Goal: Information Seeking & Learning: Learn about a topic

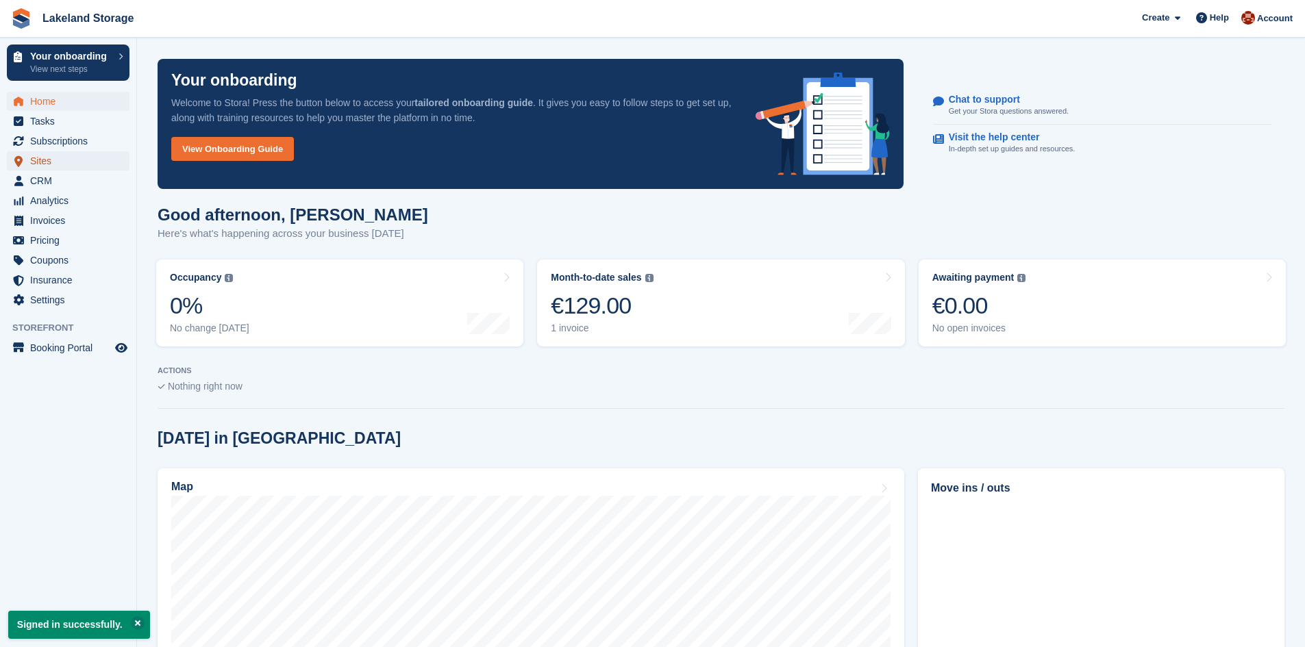
click at [38, 164] on span "Sites" at bounding box center [71, 160] width 82 height 19
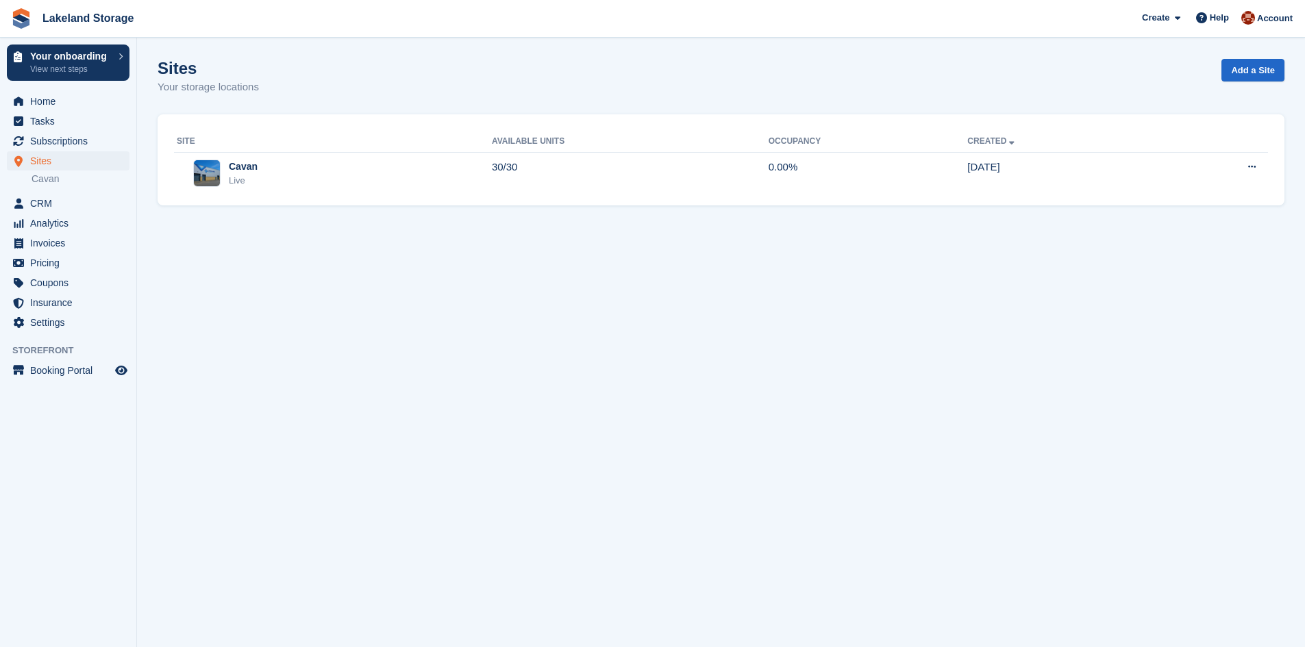
click at [375, 197] on div "Site Available Units Occupancy Created Cavan Live 30/30 0.00% 16 Apr Edit site …" at bounding box center [721, 160] width 1127 height 92
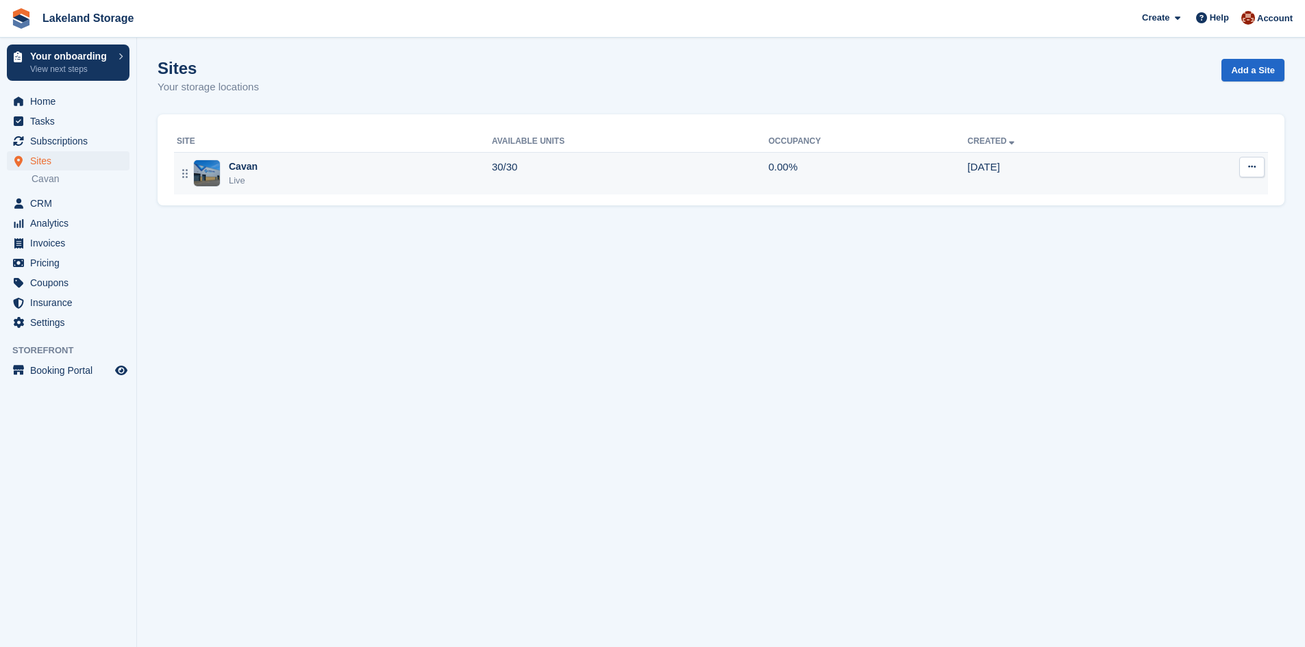
click at [373, 168] on div "Cavan Live" at bounding box center [334, 174] width 315 height 28
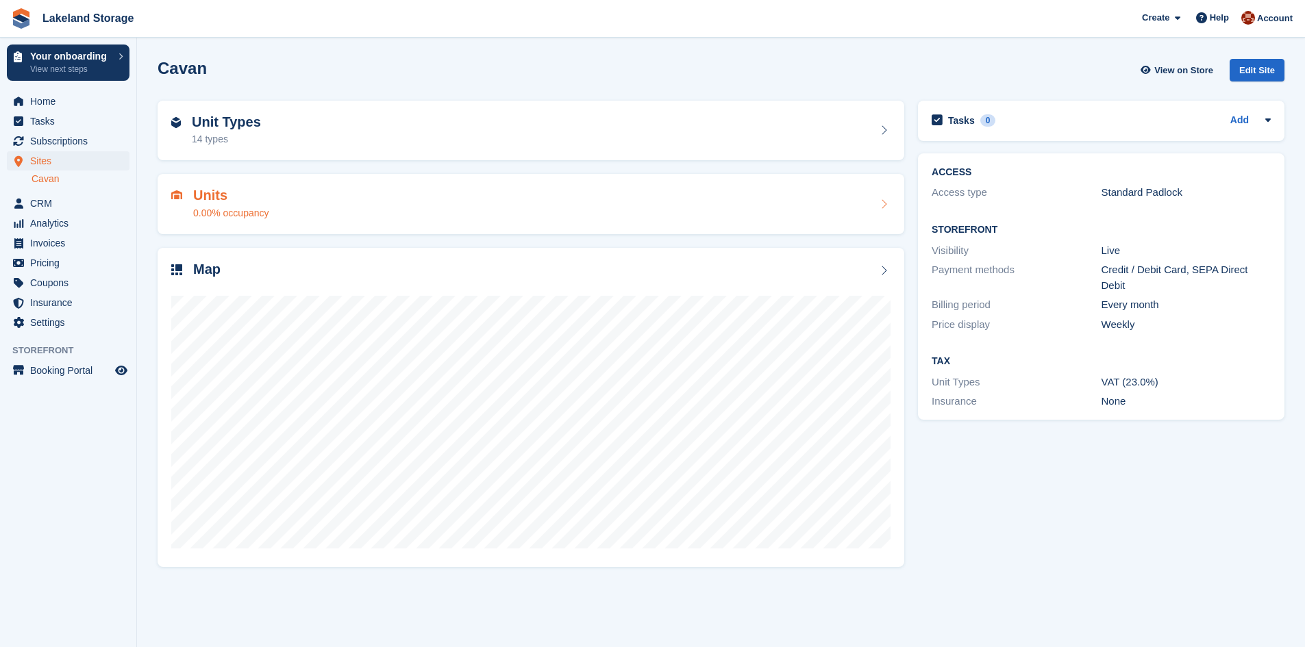
click at [285, 219] on div "Units 0.00% occupancy" at bounding box center [530, 204] width 719 height 33
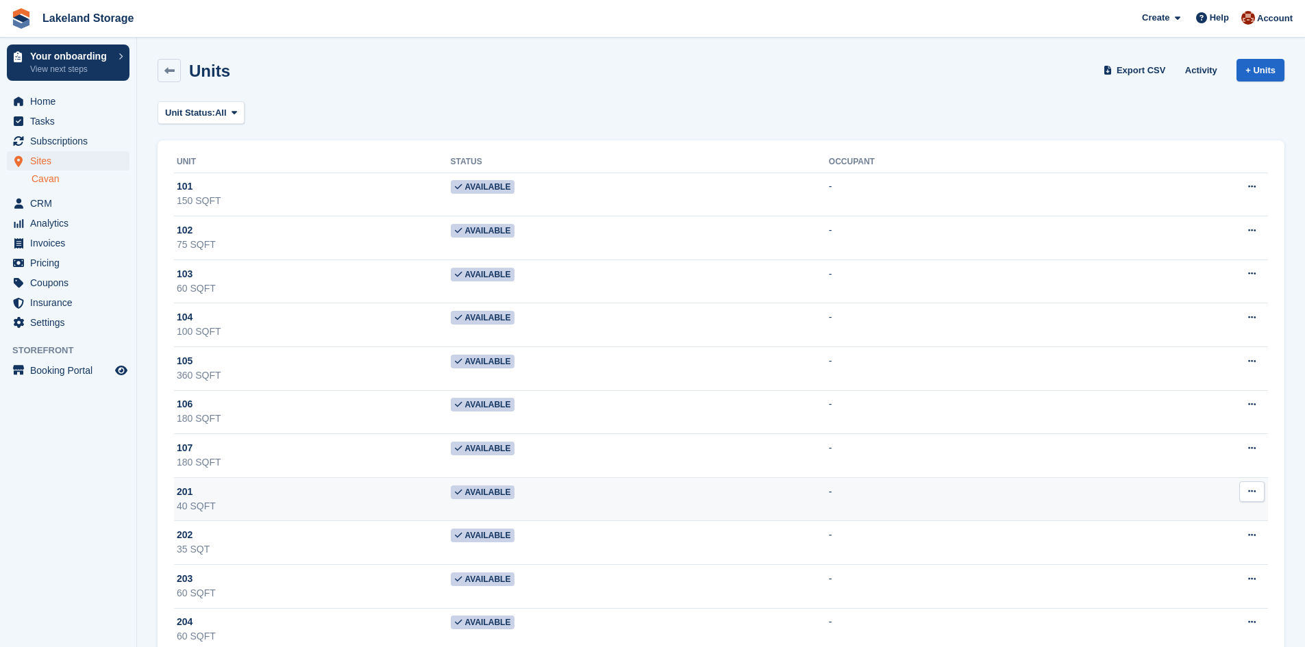
click at [279, 506] on div "40 SQFT" at bounding box center [314, 506] width 274 height 14
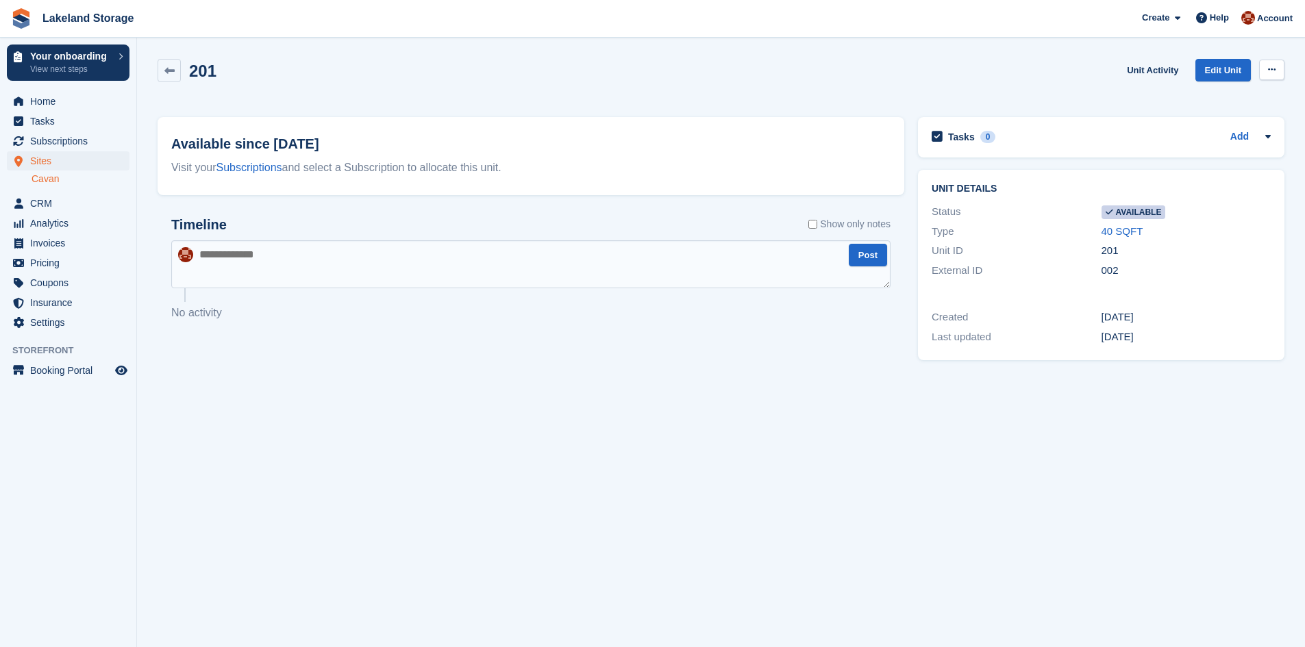
click at [1268, 71] on icon at bounding box center [1272, 69] width 8 height 9
click at [171, 75] on icon at bounding box center [169, 71] width 10 height 10
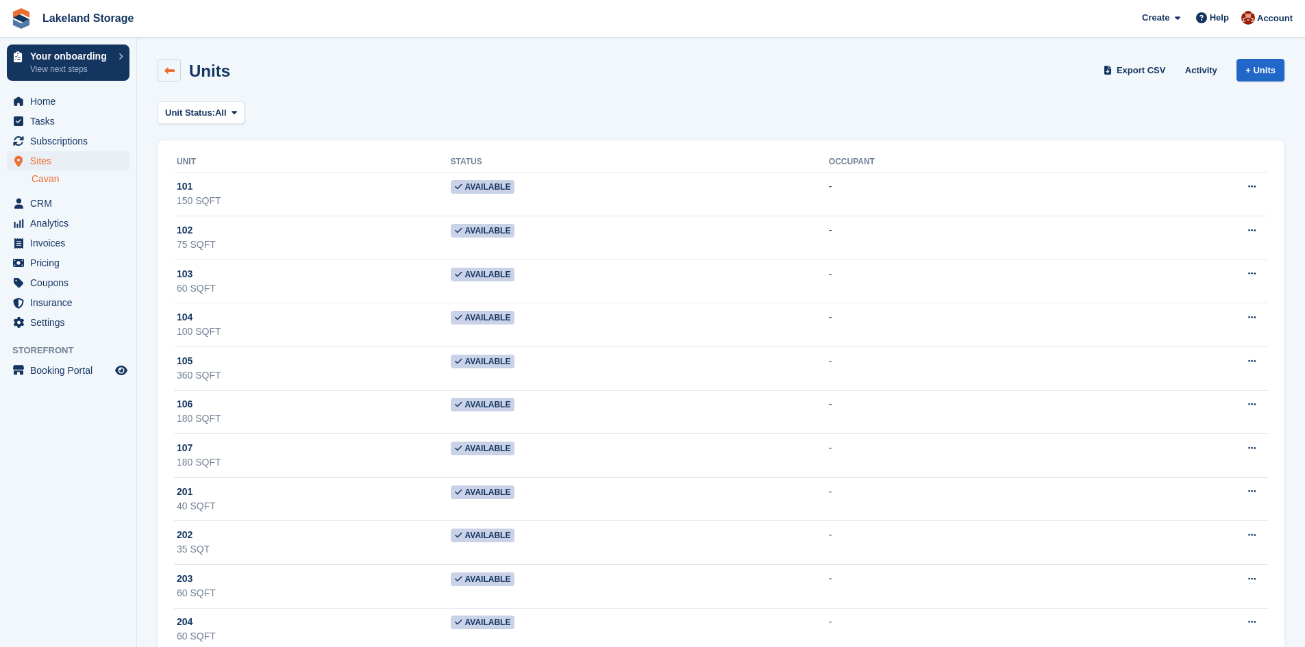
click at [173, 73] on icon at bounding box center [169, 71] width 10 height 10
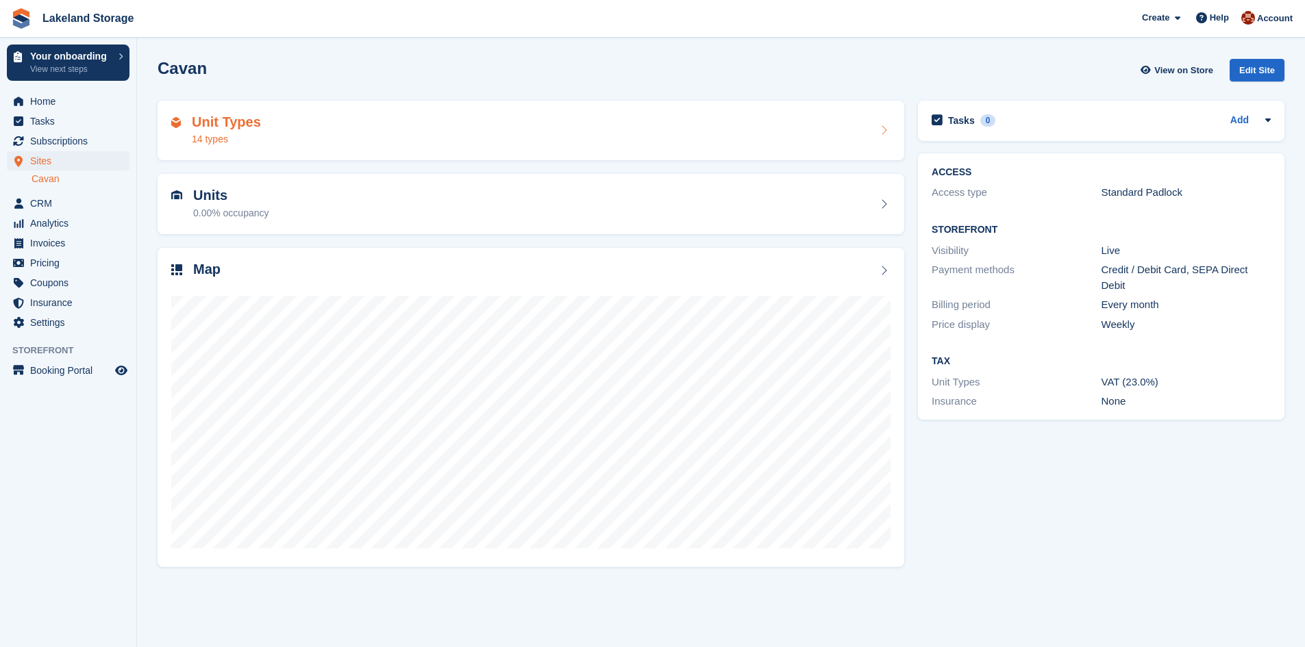
click at [263, 132] on div "Unit Types 14 types" at bounding box center [530, 130] width 719 height 33
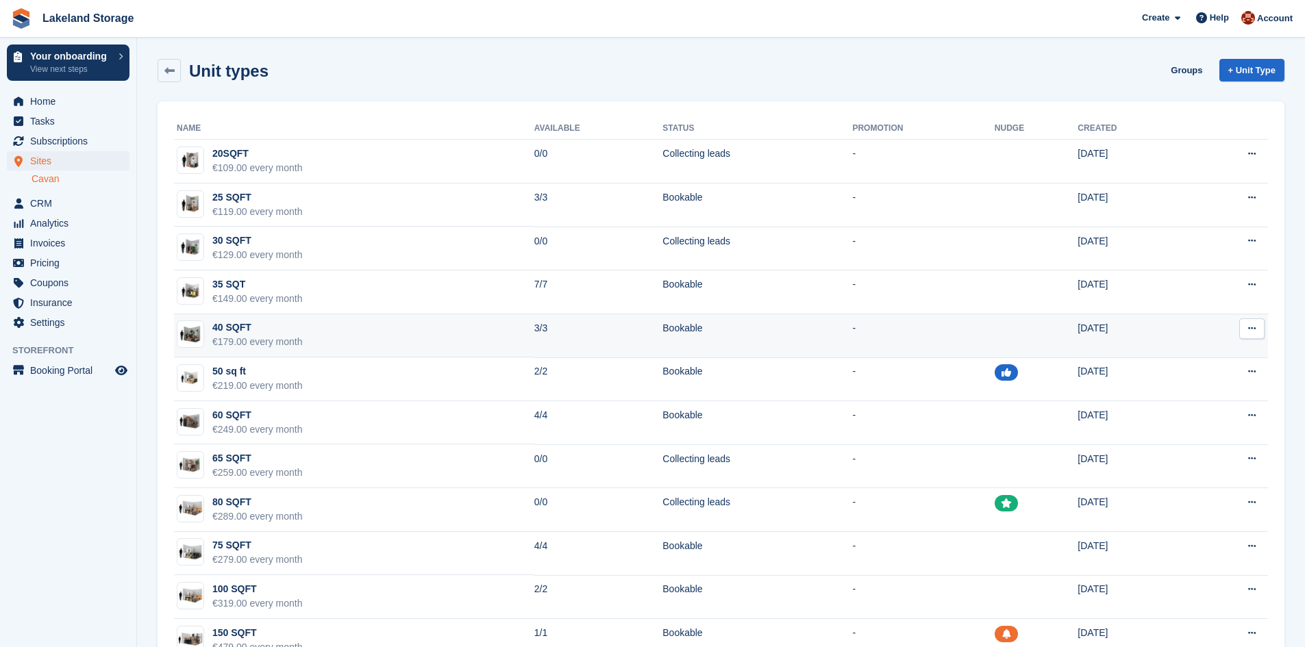
click at [242, 340] on div "€179.00 every month" at bounding box center [257, 342] width 90 height 14
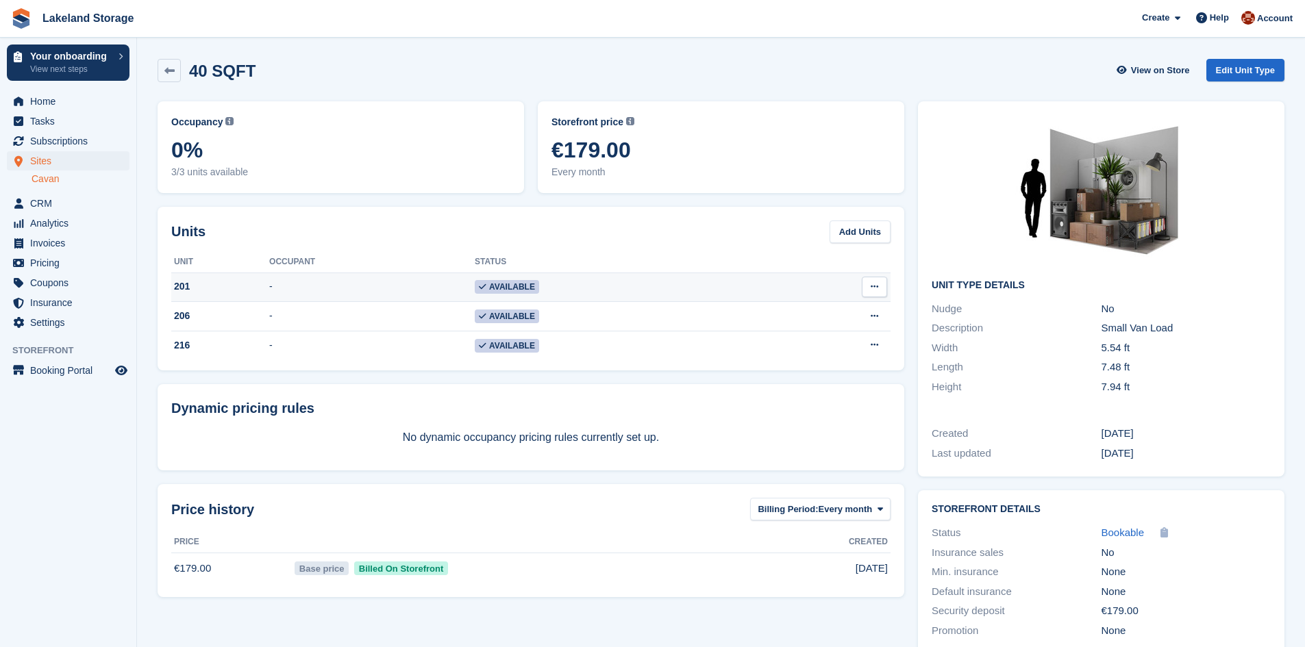
click at [200, 295] on td "201" at bounding box center [220, 287] width 98 height 29
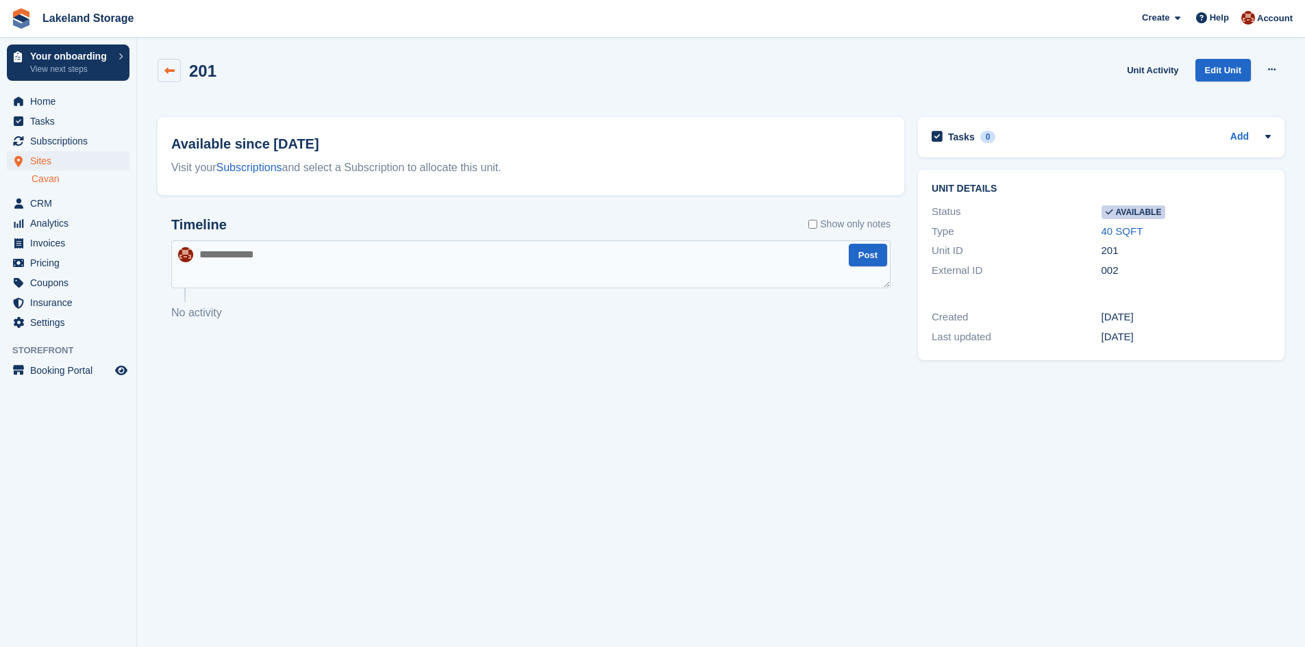
click at [173, 68] on icon at bounding box center [169, 71] width 10 height 10
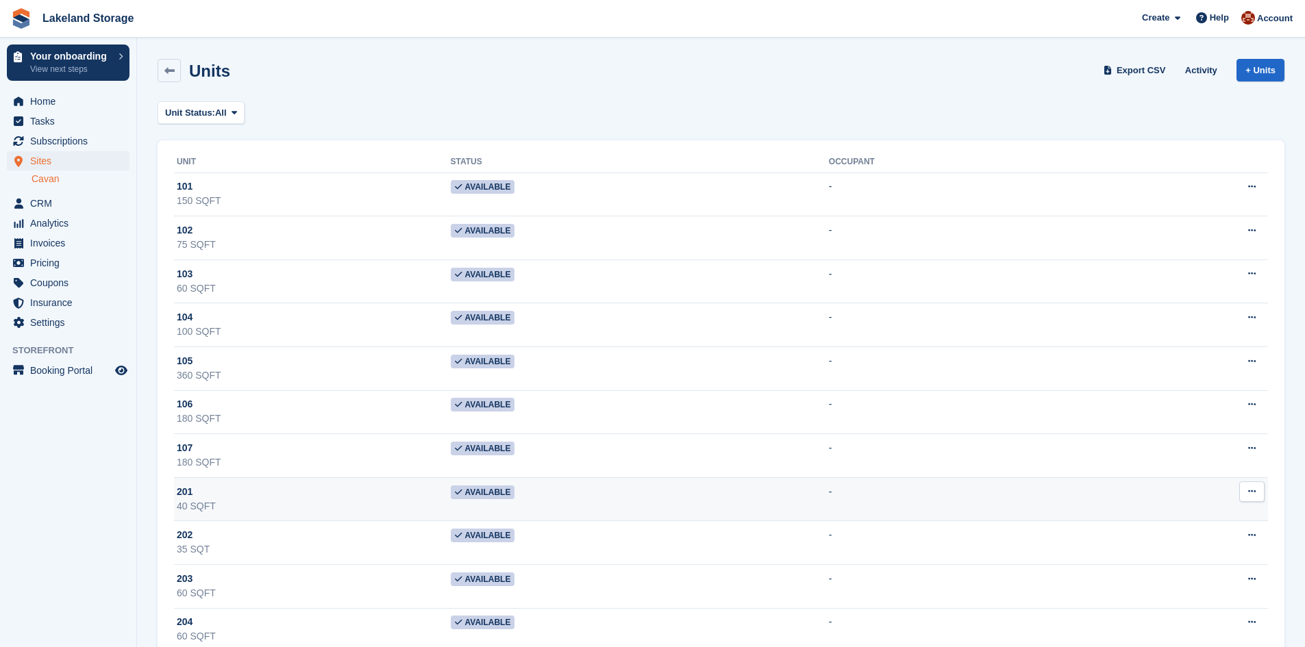
click at [242, 498] on div "201" at bounding box center [314, 492] width 274 height 14
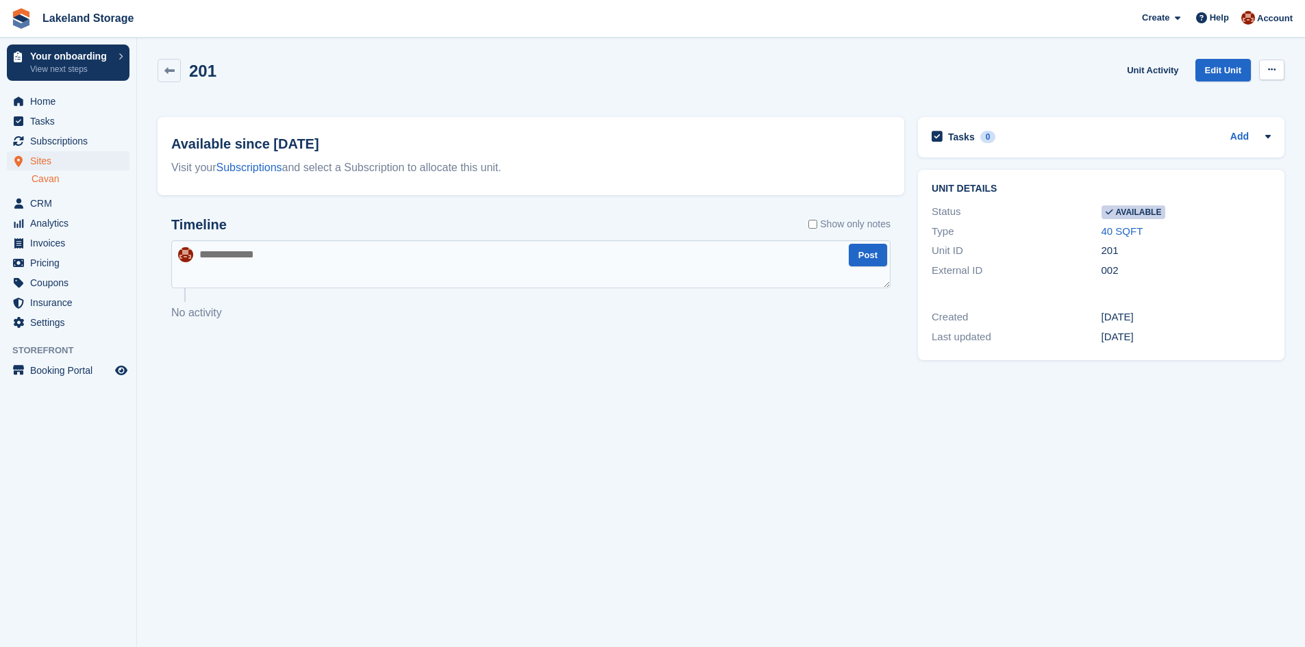
click at [1278, 68] on button at bounding box center [1271, 70] width 25 height 21
click at [40, 164] on span "Sites" at bounding box center [71, 160] width 82 height 19
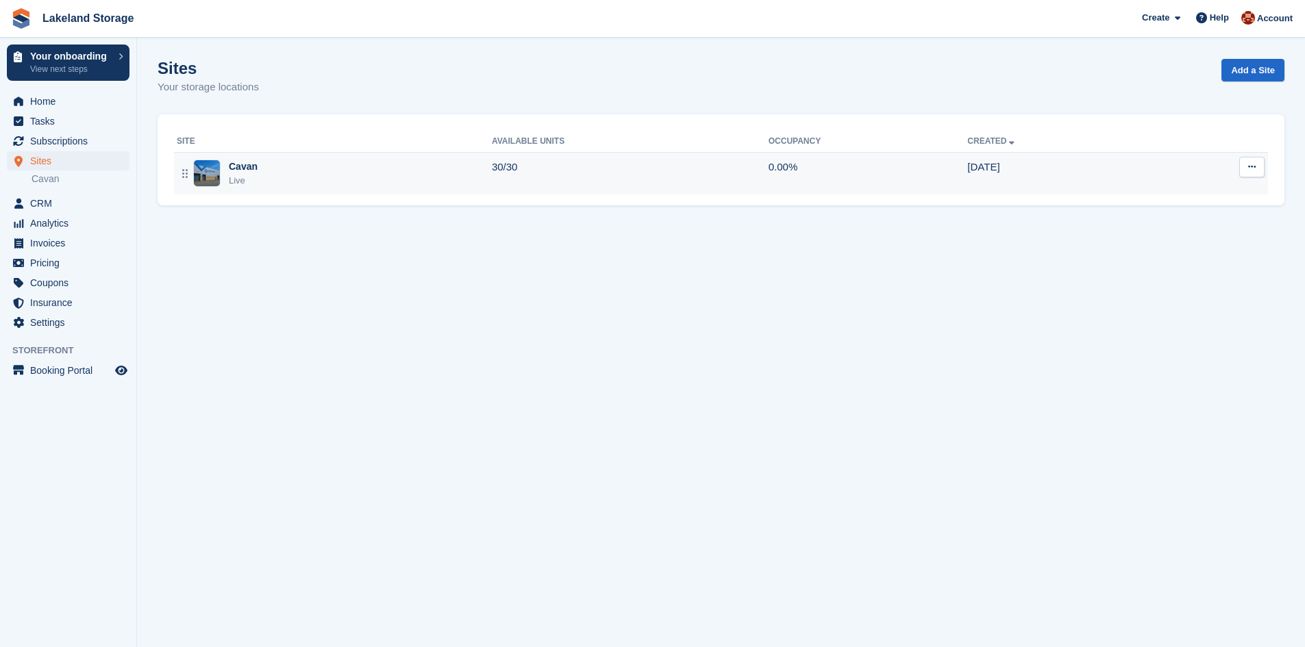
click at [367, 173] on div "Cavan Live" at bounding box center [334, 174] width 315 height 28
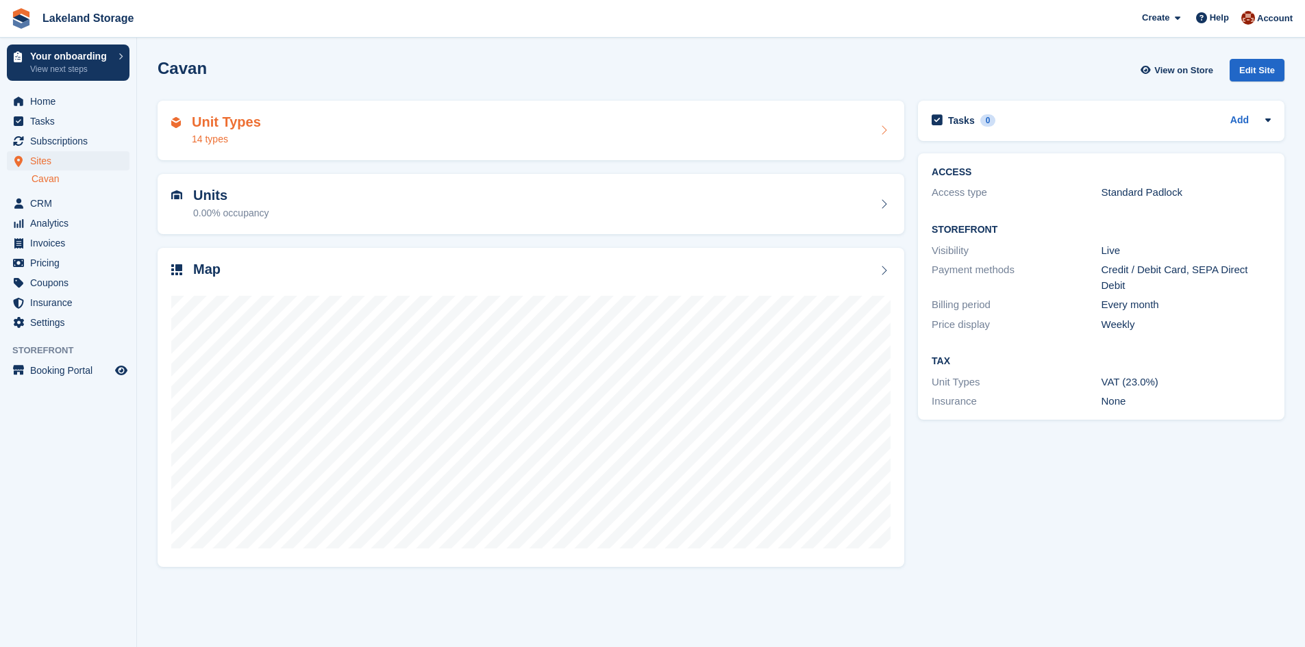
click at [243, 126] on h2 "Unit Types" at bounding box center [226, 122] width 69 height 16
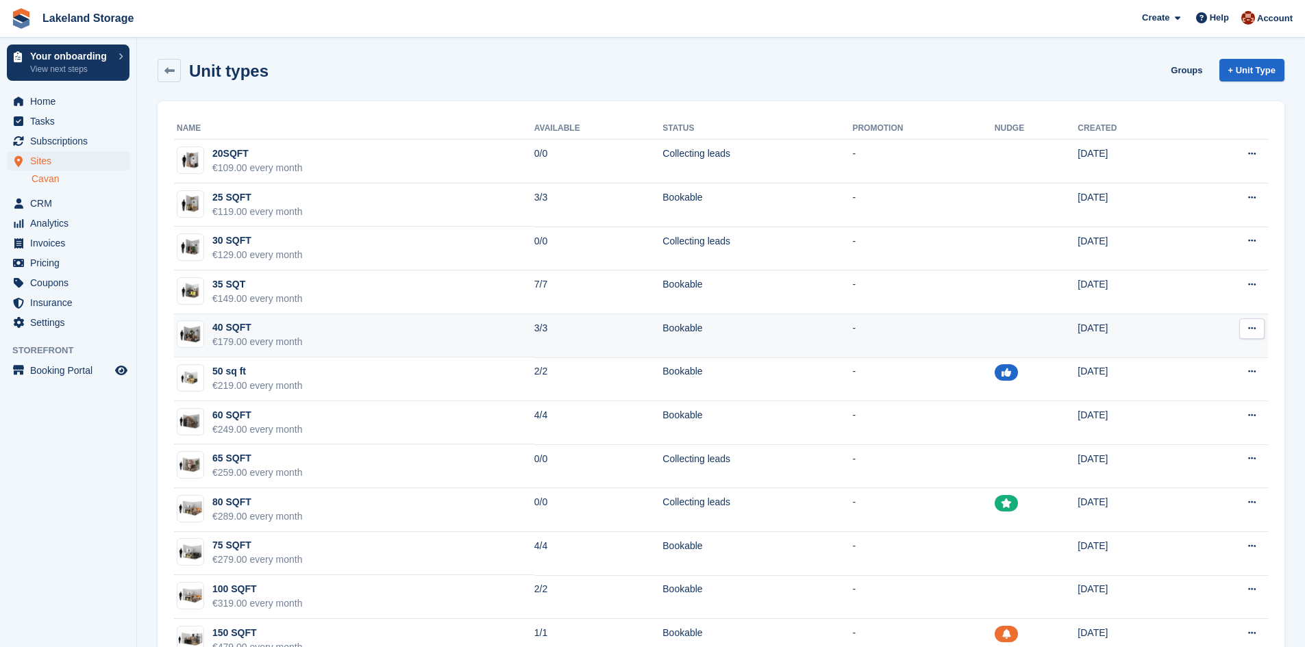
click at [258, 334] on div "40 SQFT" at bounding box center [257, 328] width 90 height 14
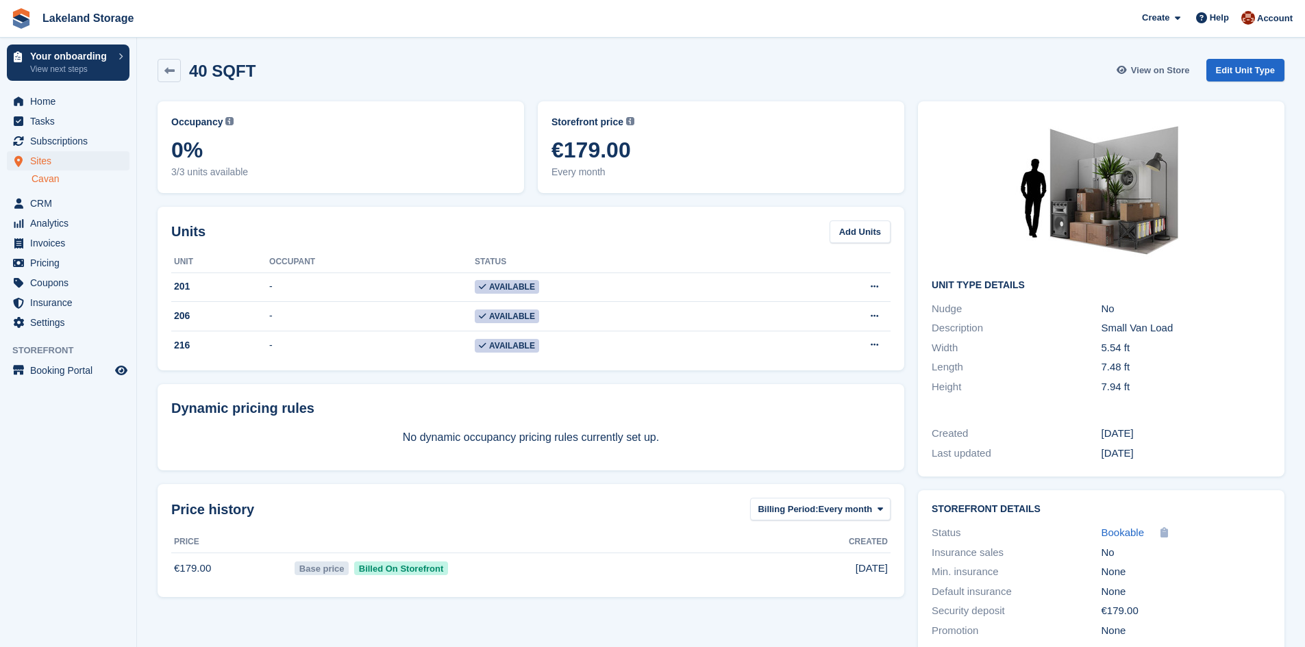
click at [1161, 69] on span "View on Store" at bounding box center [1160, 71] width 59 height 14
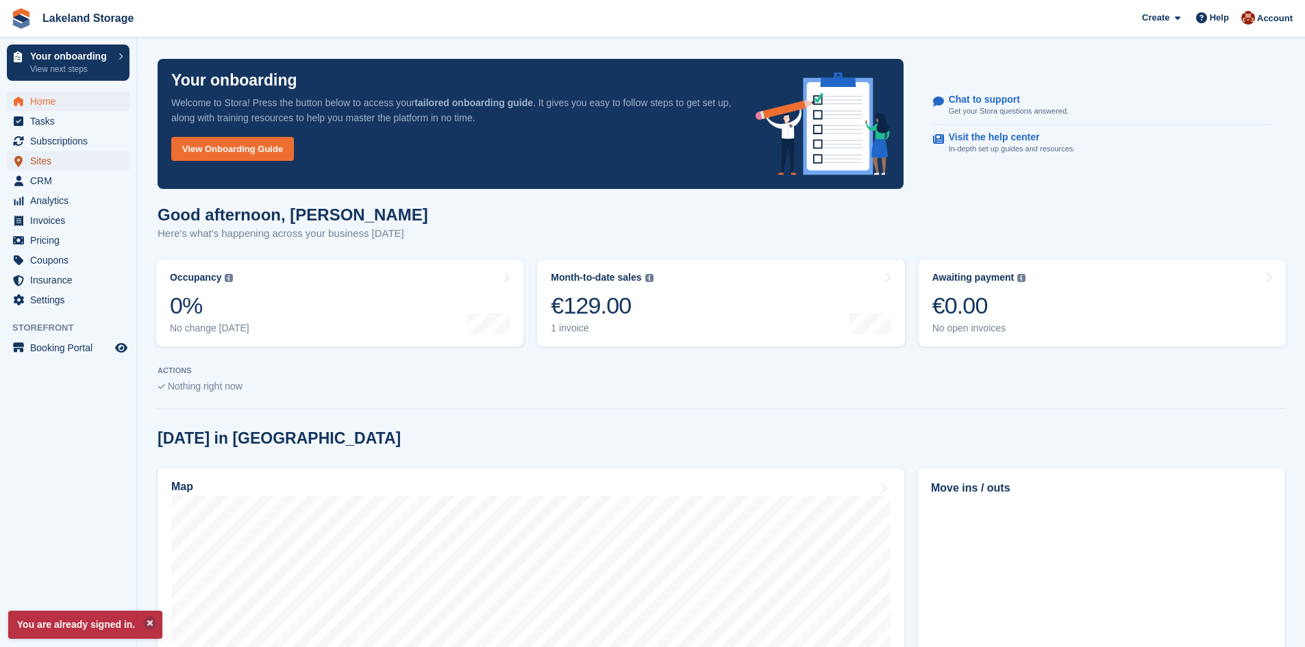
click at [37, 166] on span "Sites" at bounding box center [71, 160] width 82 height 19
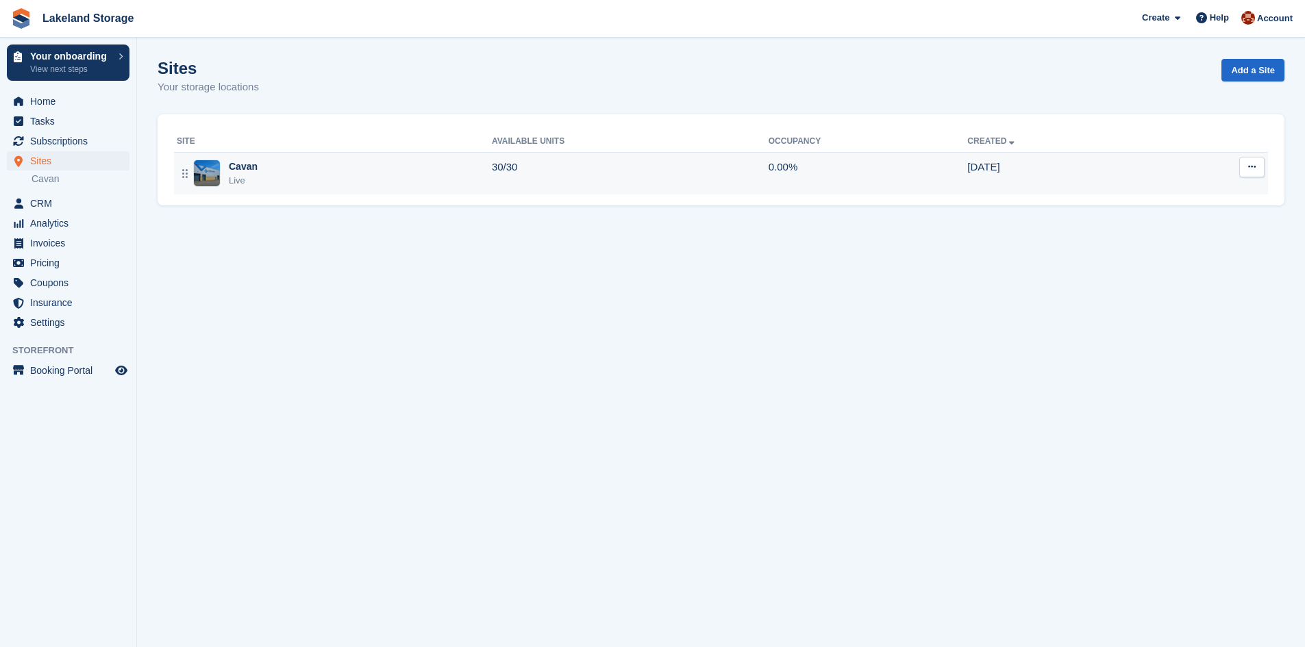
click at [334, 176] on div "Cavan Live" at bounding box center [334, 174] width 315 height 28
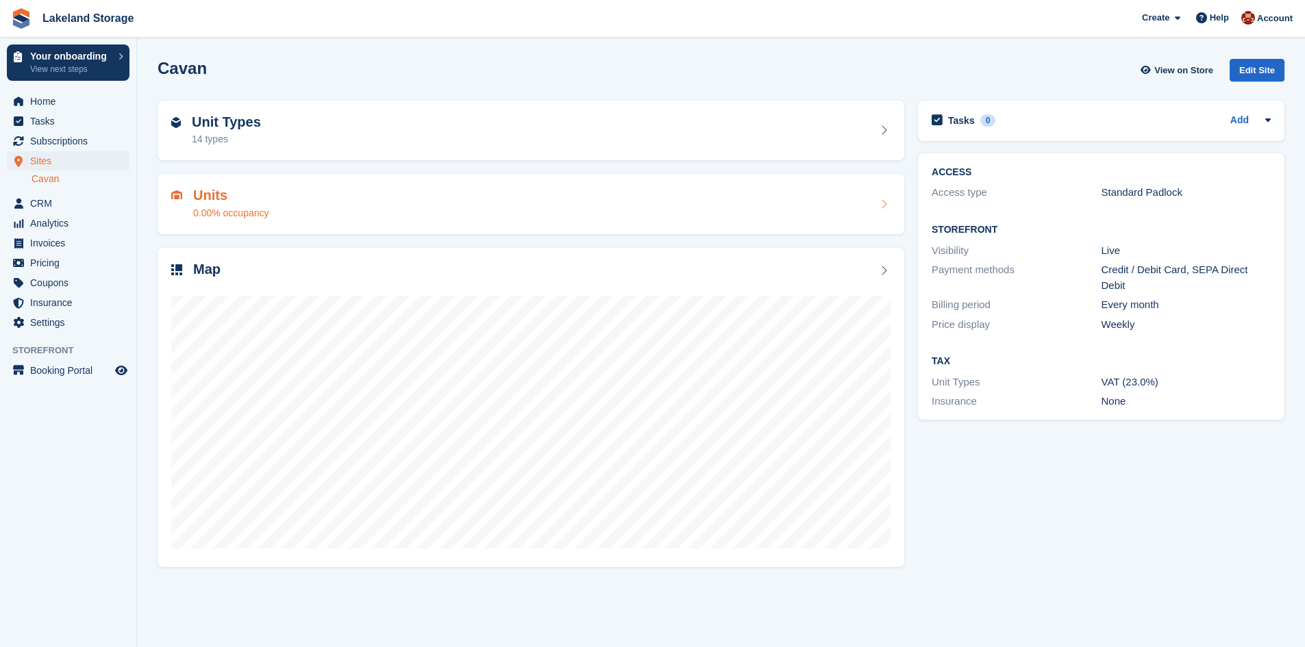
click at [251, 215] on div "0.00% occupancy" at bounding box center [231, 213] width 76 height 14
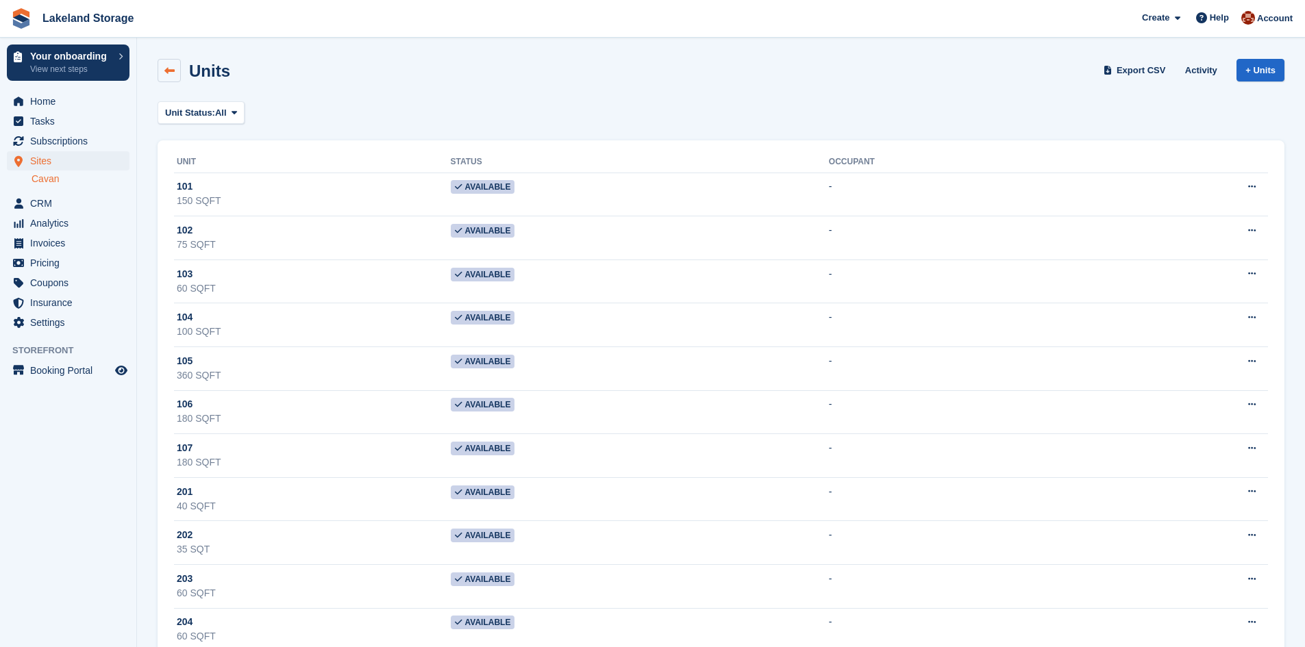
click at [162, 76] on link at bounding box center [169, 70] width 23 height 23
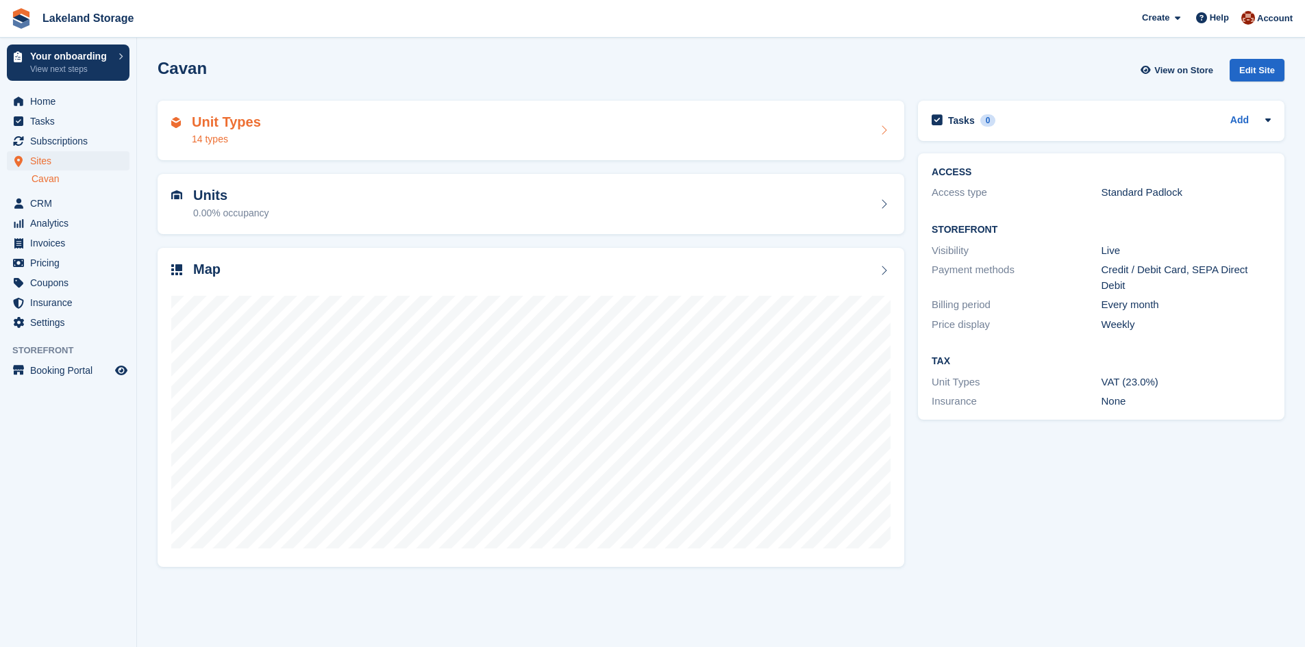
click at [264, 132] on div "Unit Types 14 types" at bounding box center [530, 130] width 719 height 33
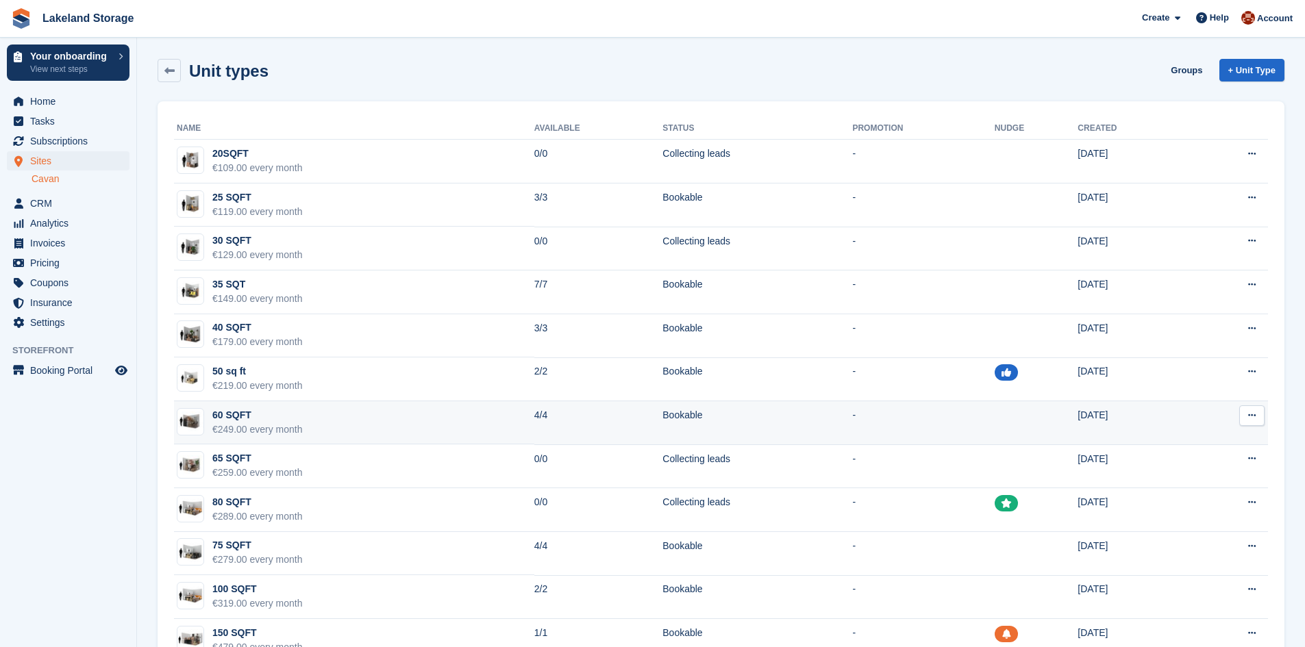
click at [316, 427] on td "60 SQFT €249.00 every month" at bounding box center [354, 423] width 360 height 44
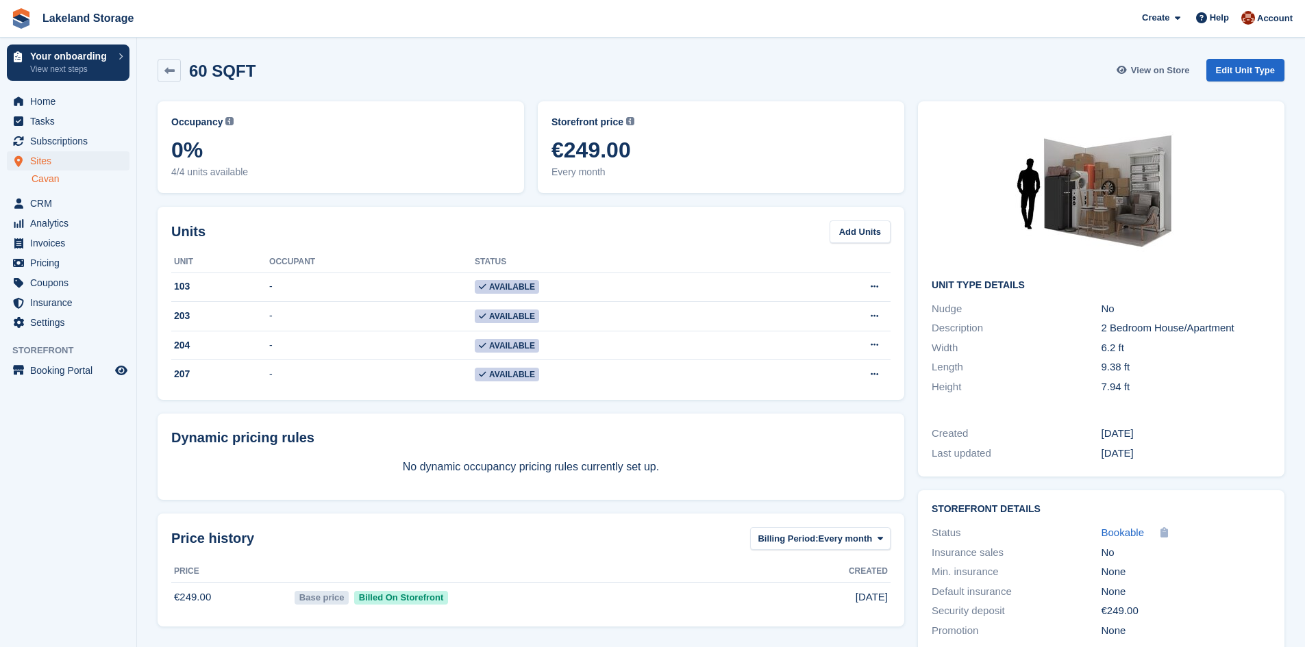
click at [1160, 74] on span "View on Store" at bounding box center [1160, 71] width 59 height 14
click at [172, 69] on icon at bounding box center [169, 71] width 10 height 10
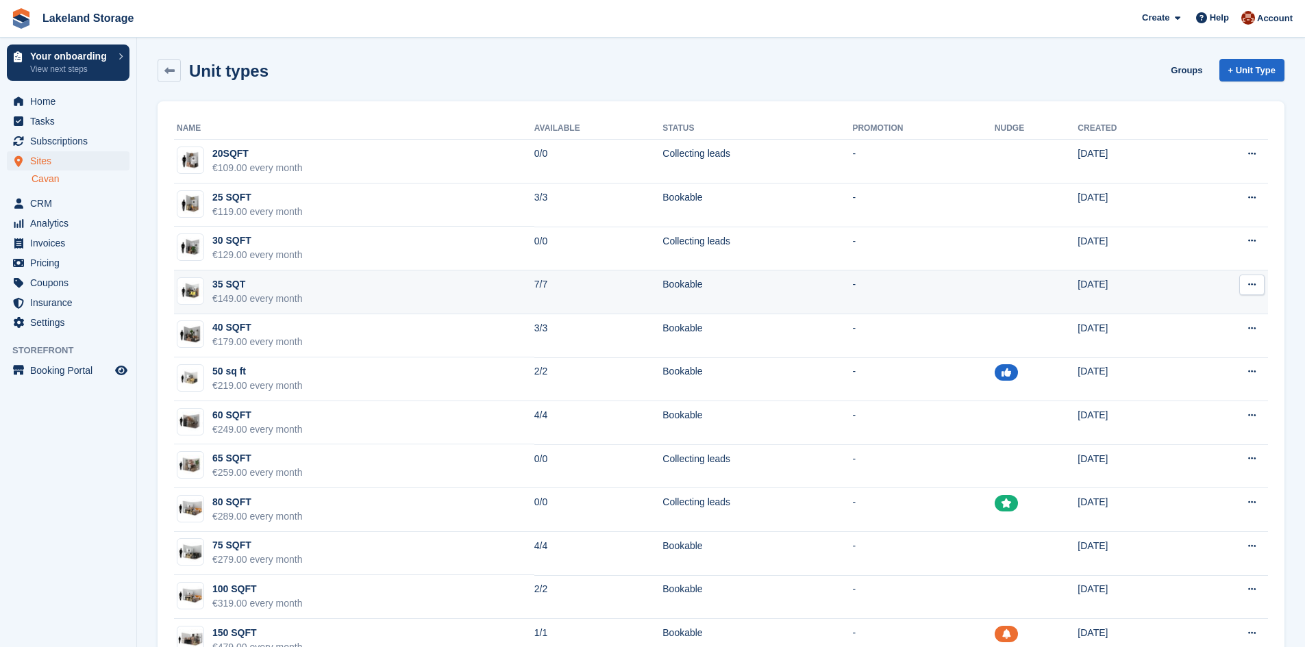
click at [276, 283] on div "35 SQT" at bounding box center [257, 284] width 90 height 14
